Goal: Check status: Check status

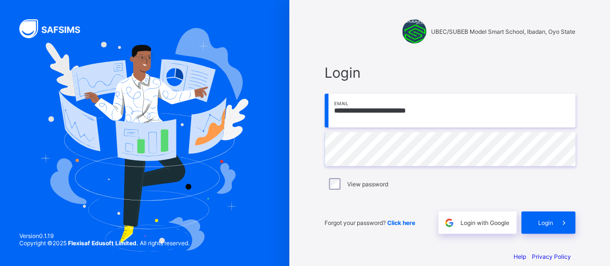
click at [344, 183] on div "View password" at bounding box center [450, 184] width 246 height 12
click at [540, 223] on div "Login" at bounding box center [548, 222] width 54 height 22
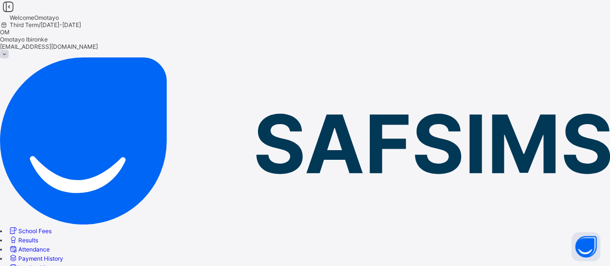
click at [38, 236] on span "Results" at bounding box center [28, 239] width 20 height 7
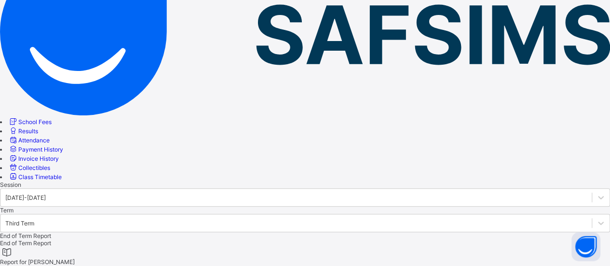
scroll to position [96, 0]
